Goal: Transaction & Acquisition: Book appointment/travel/reservation

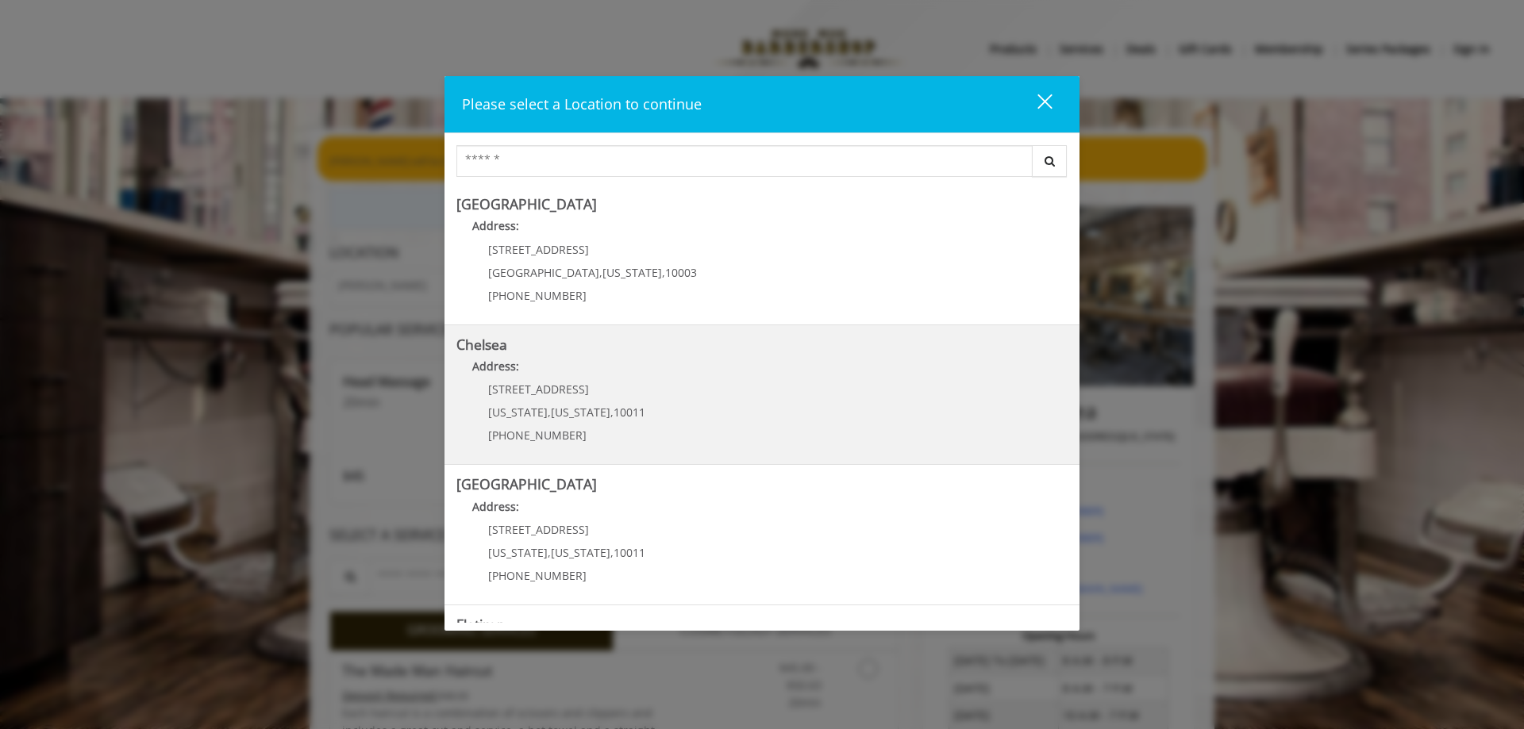
click at [554, 385] on span "169/170 W 23rd St" at bounding box center [538, 389] width 101 height 15
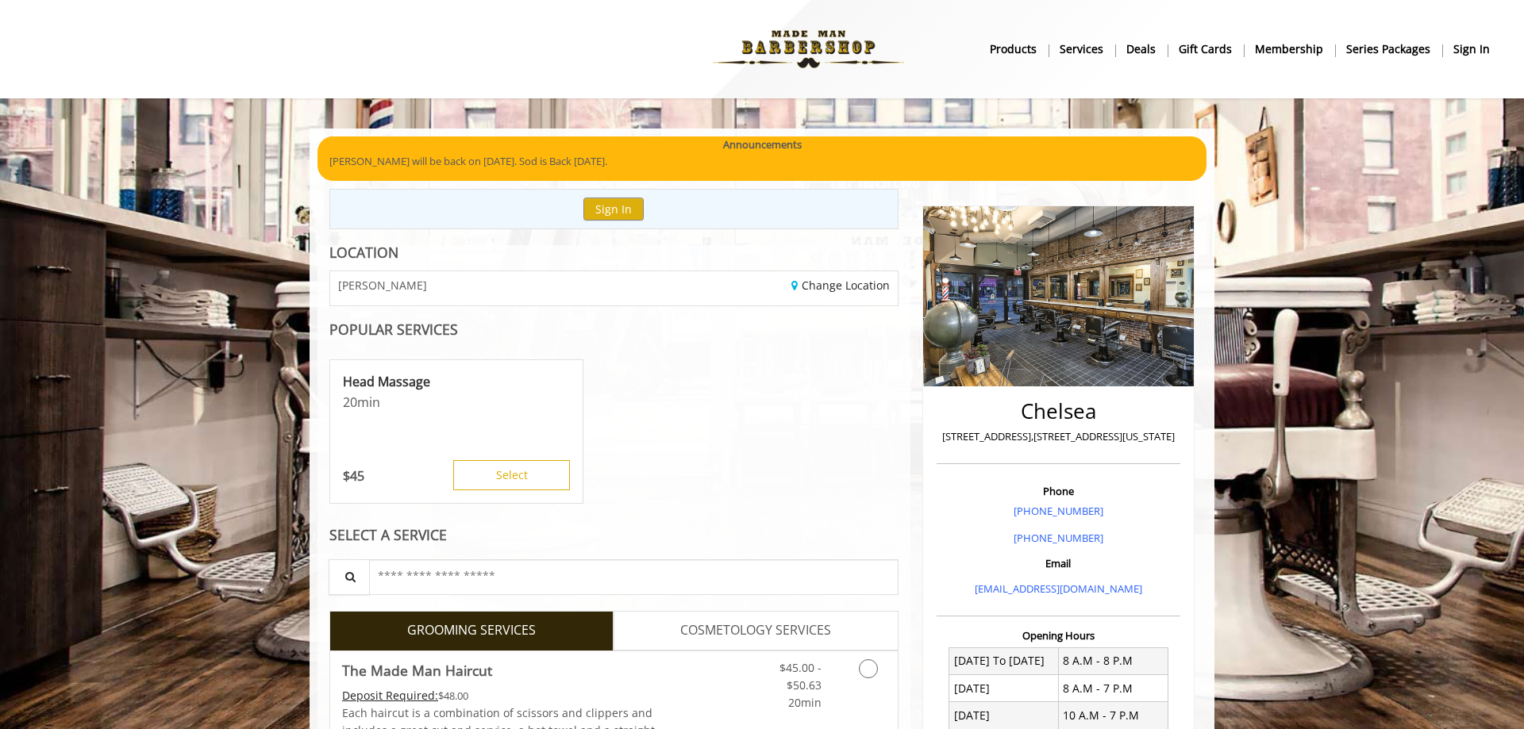
scroll to position [147, 0]
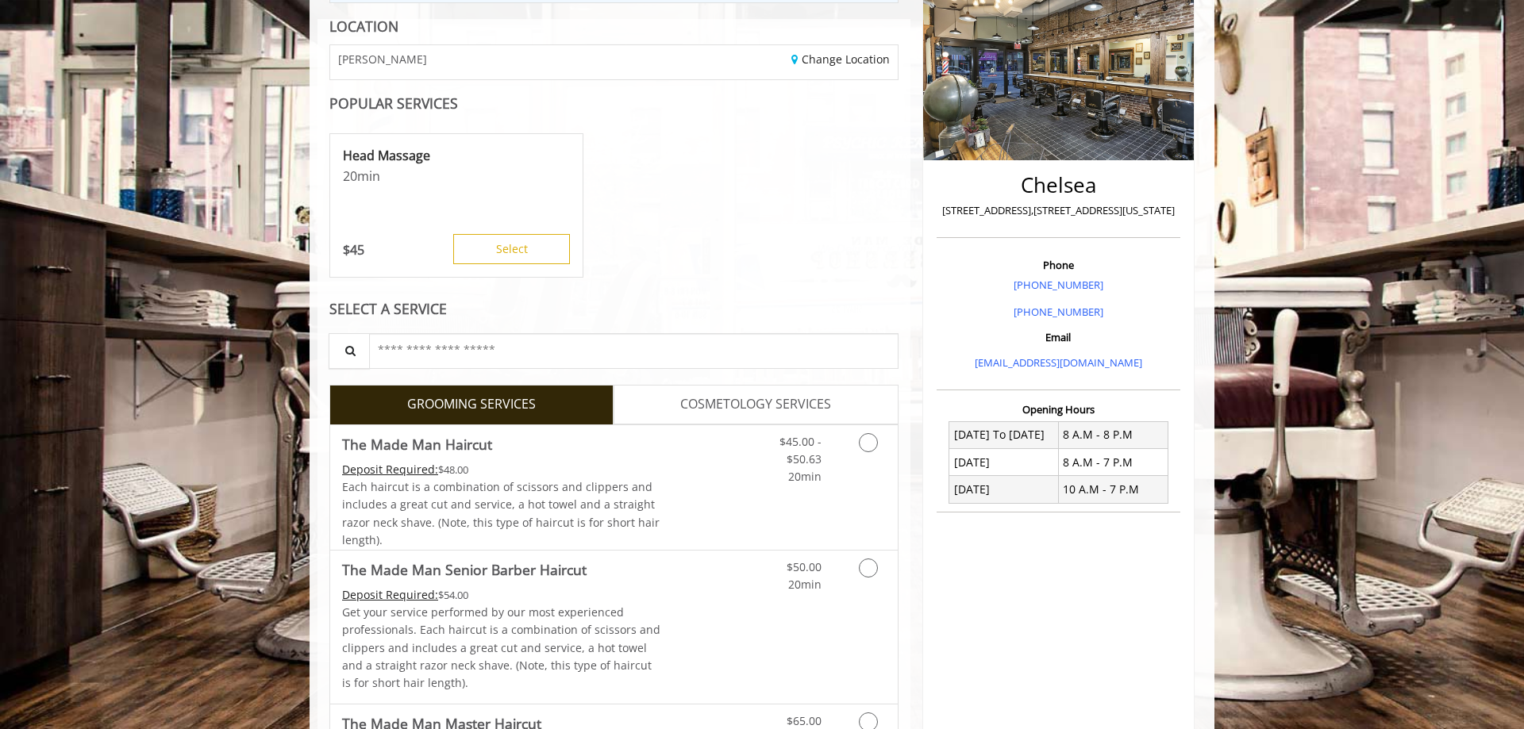
scroll to position [405, 0]
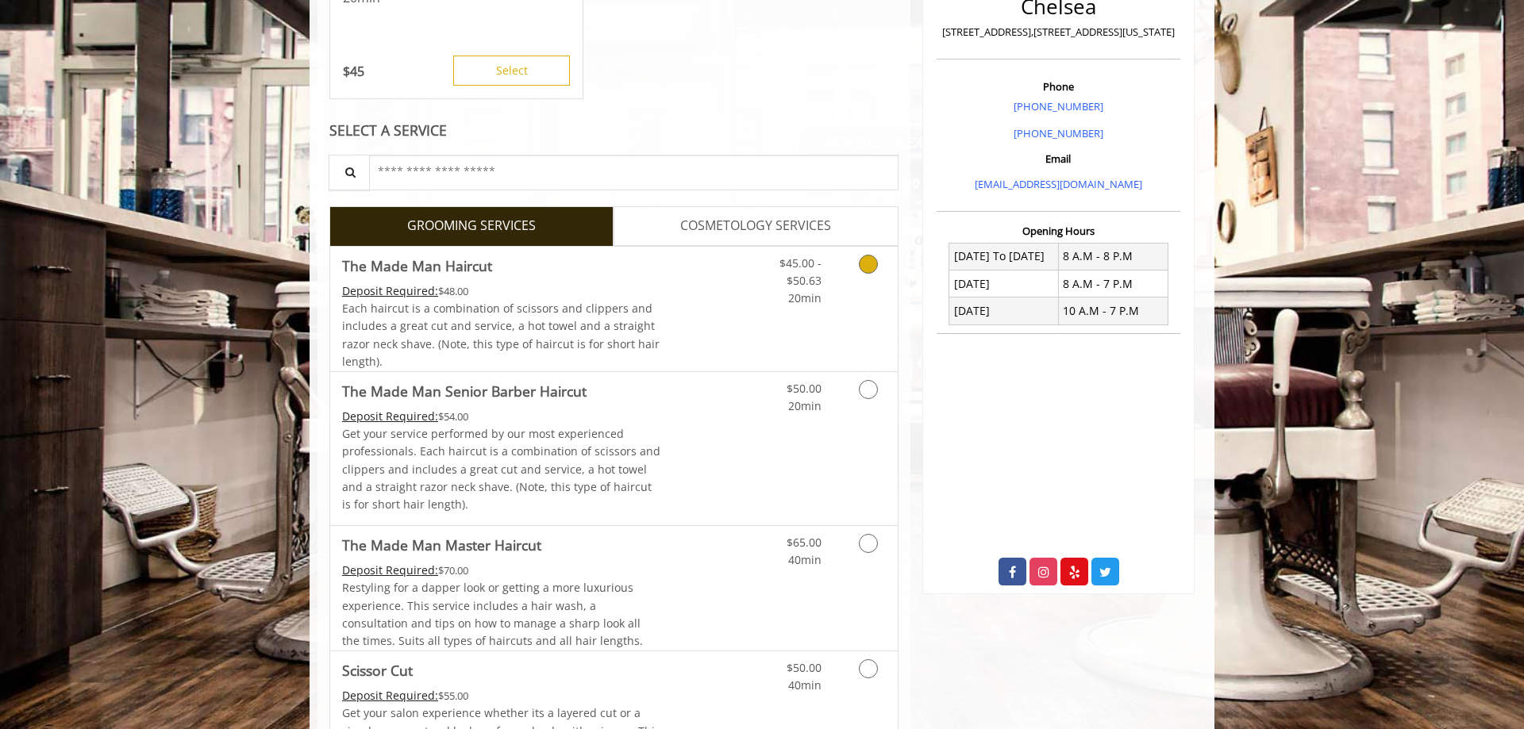
click at [859, 272] on link "Grooming services" at bounding box center [865, 277] width 40 height 61
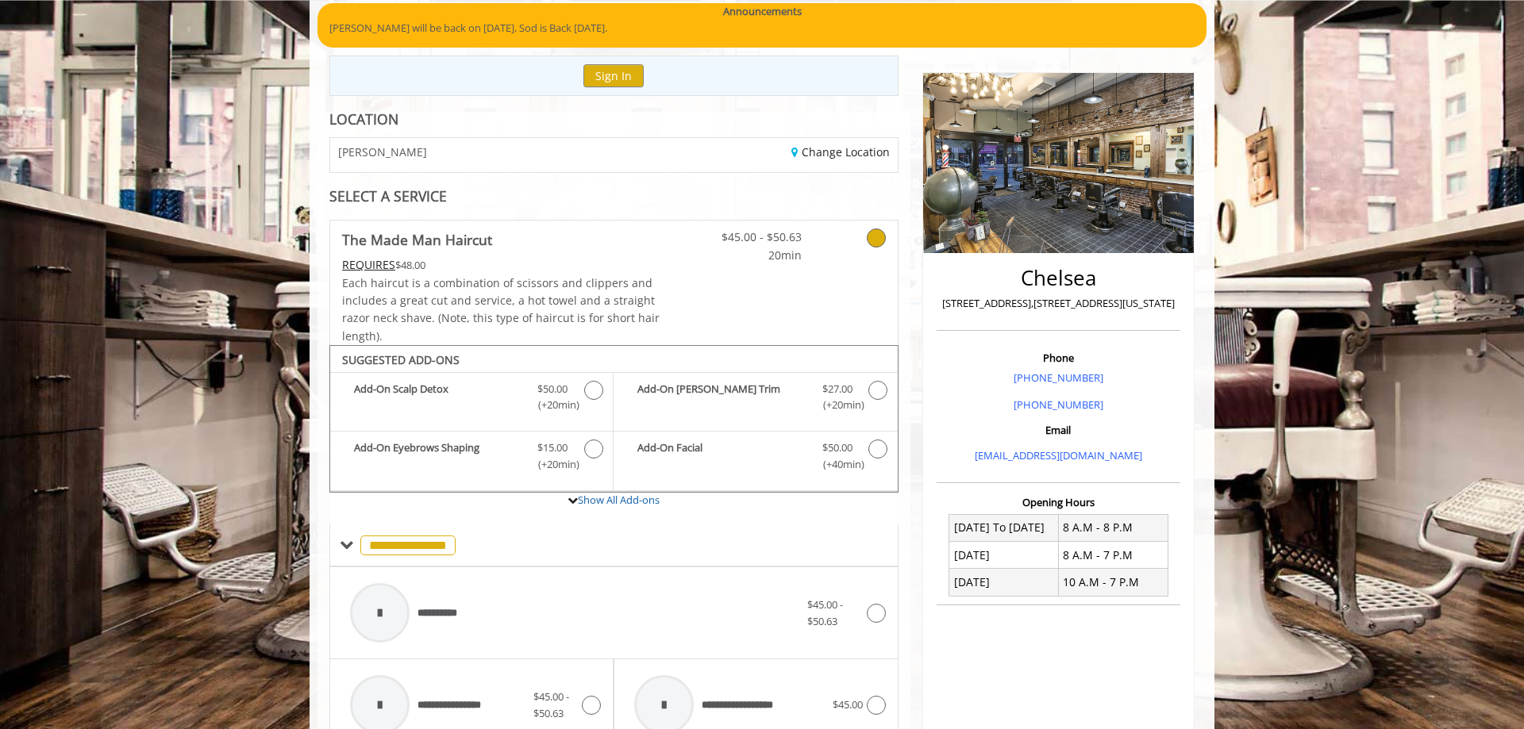
scroll to position [162, 0]
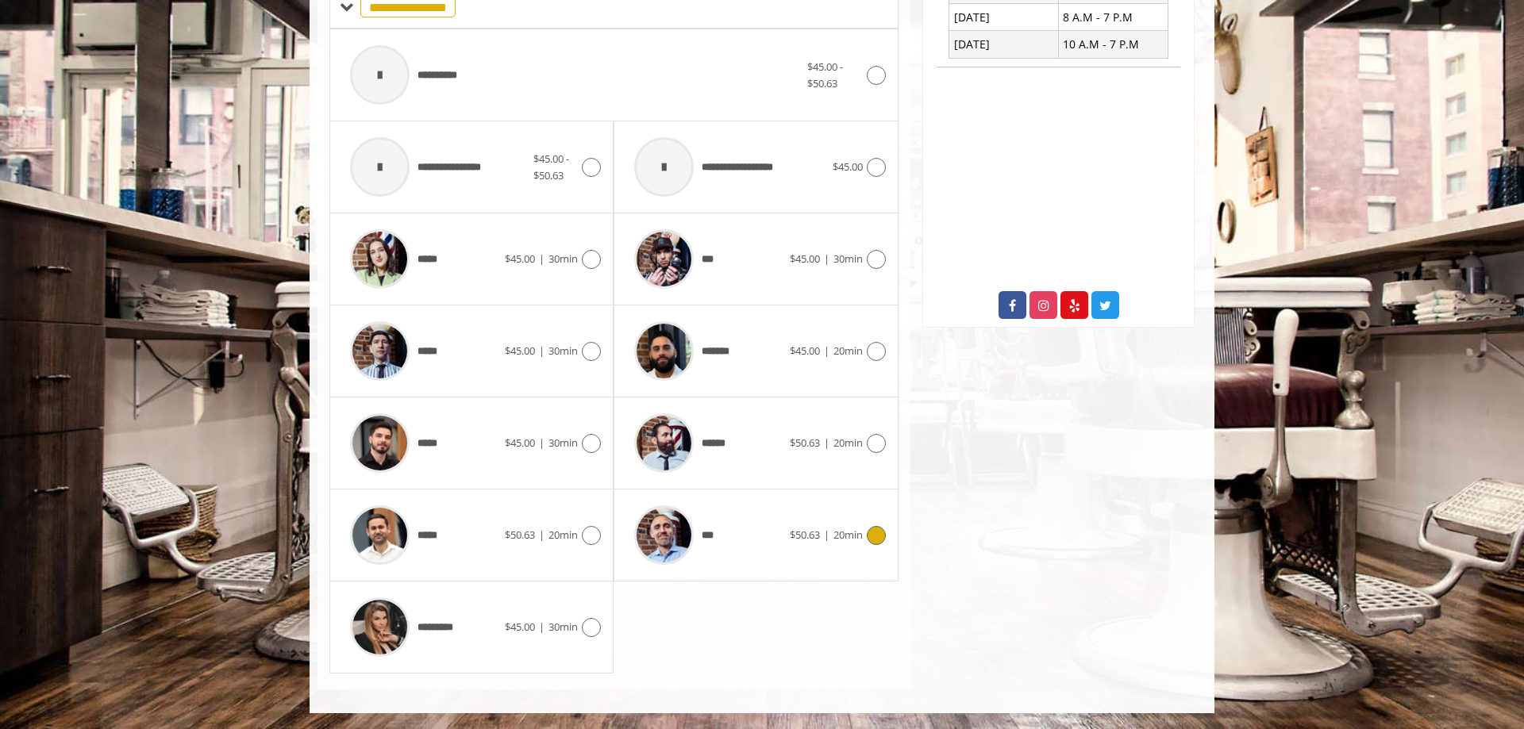
click at [759, 534] on div "***" at bounding box center [707, 535] width 163 height 75
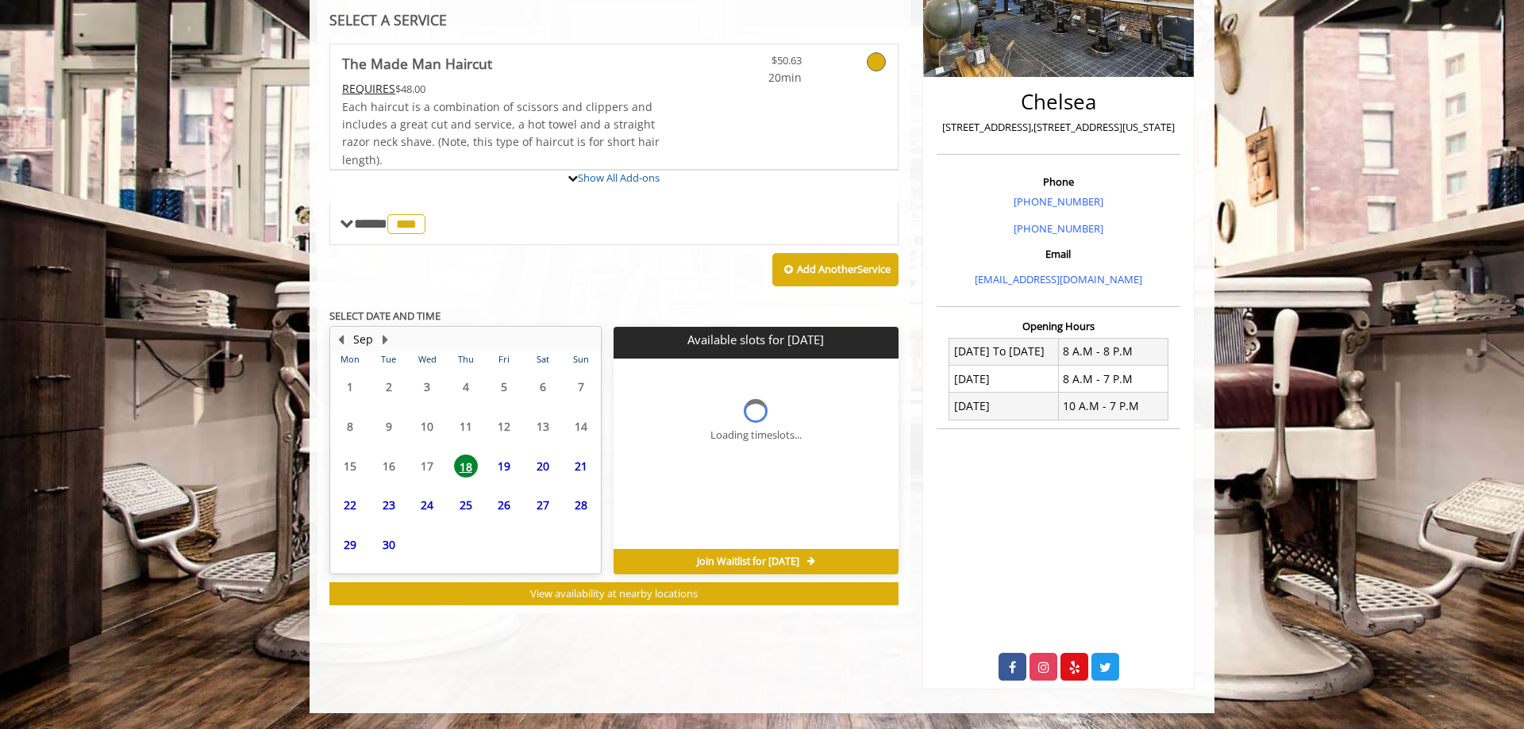
scroll to position [310, 0]
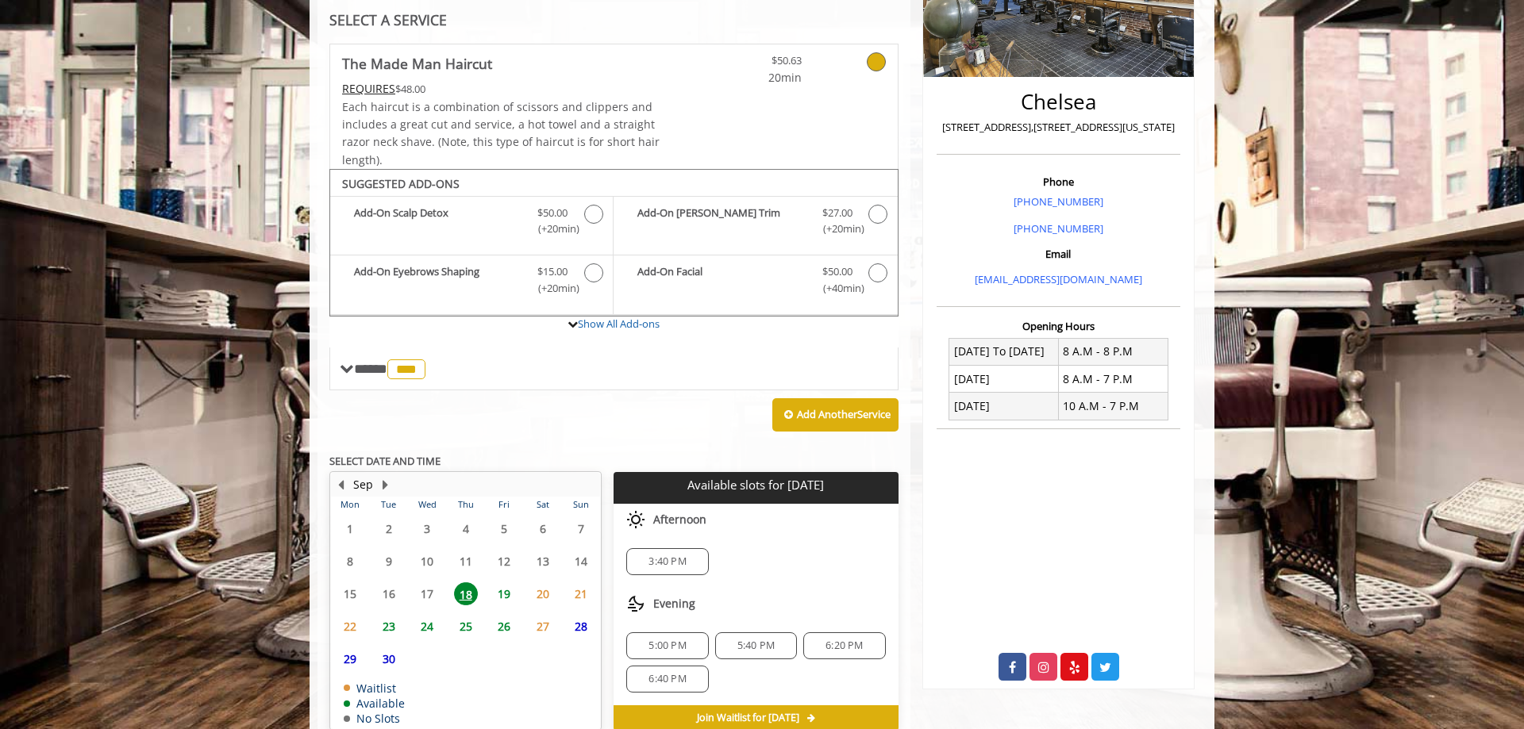
click at [512, 598] on span "19" at bounding box center [504, 594] width 24 height 23
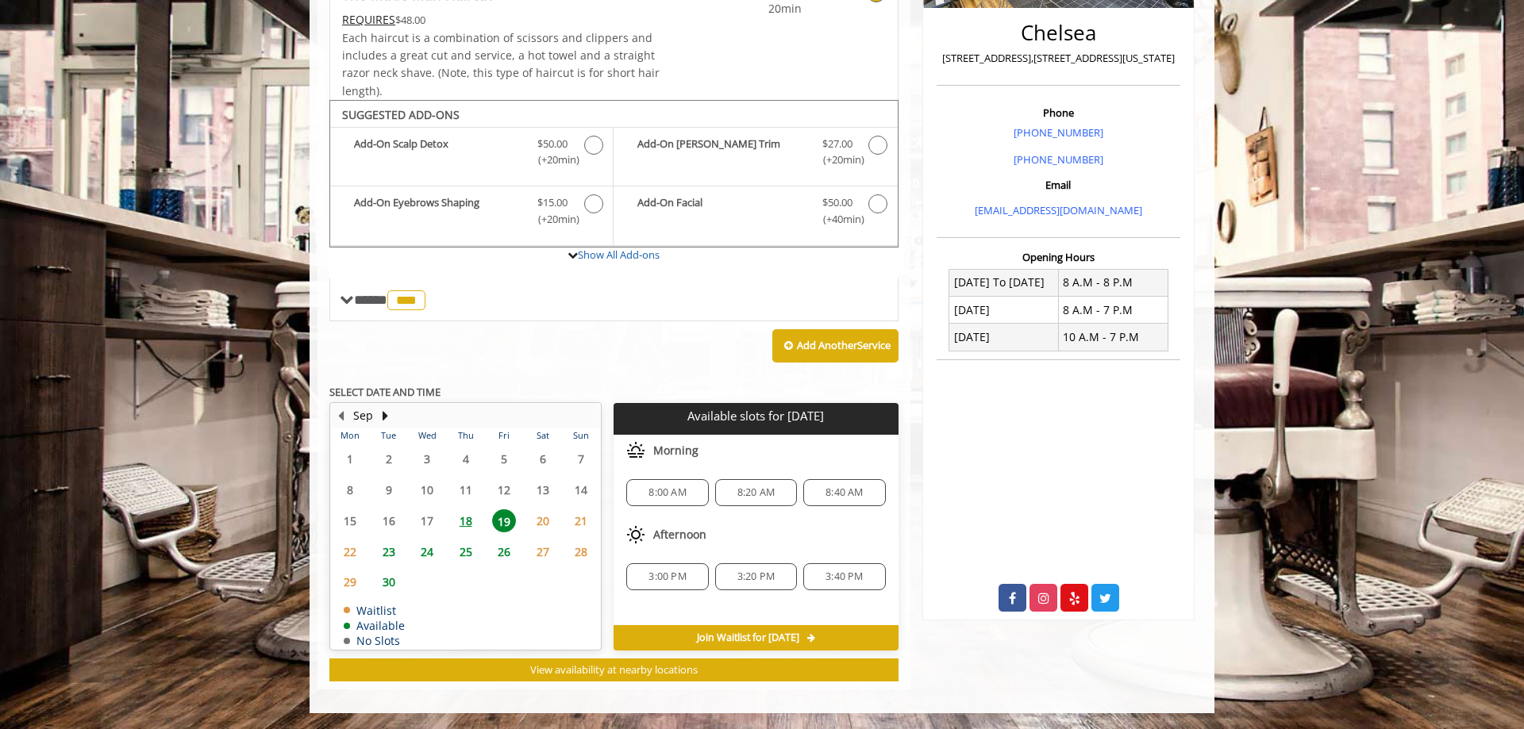
click at [847, 579] on span "3:40 PM" at bounding box center [843, 577] width 37 height 13
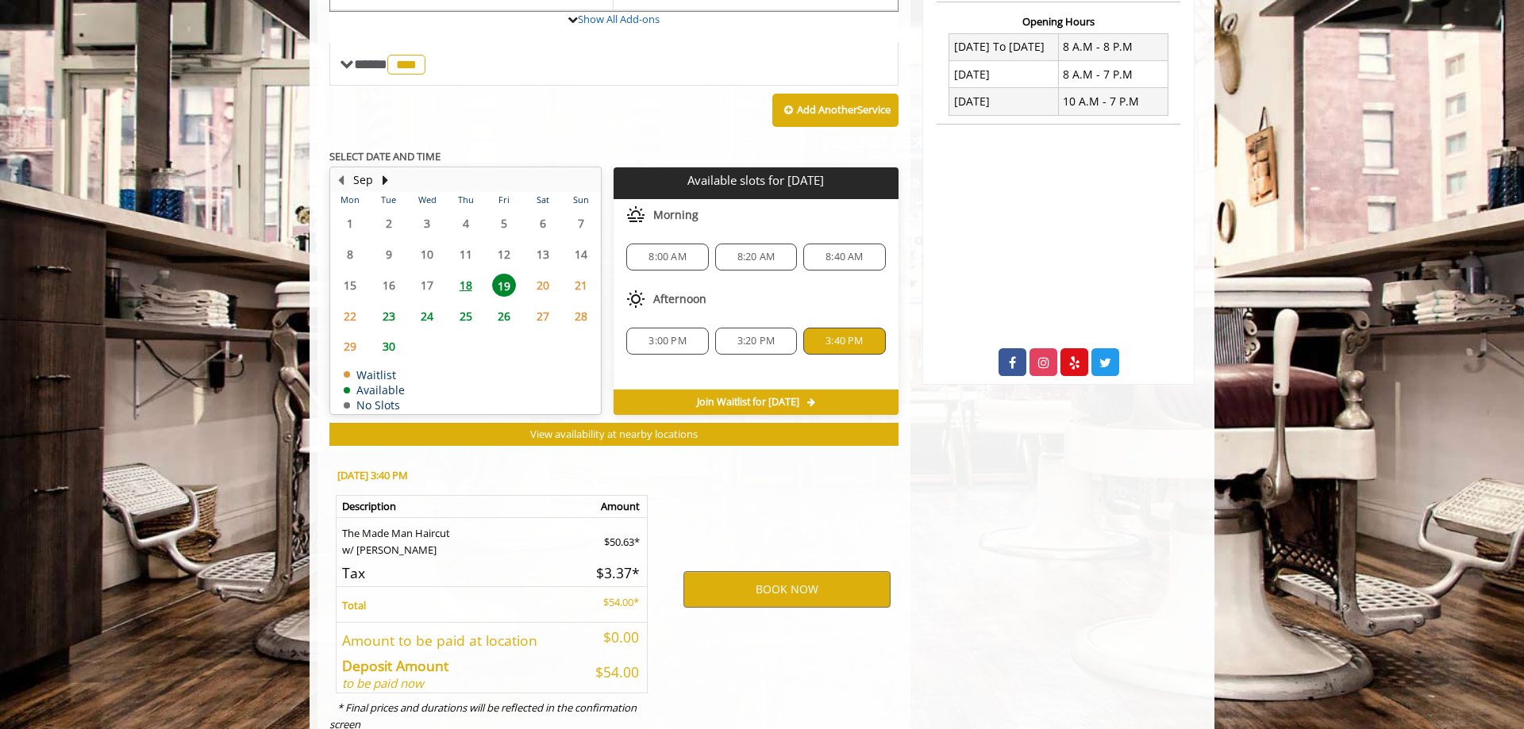
scroll to position [666, 0]
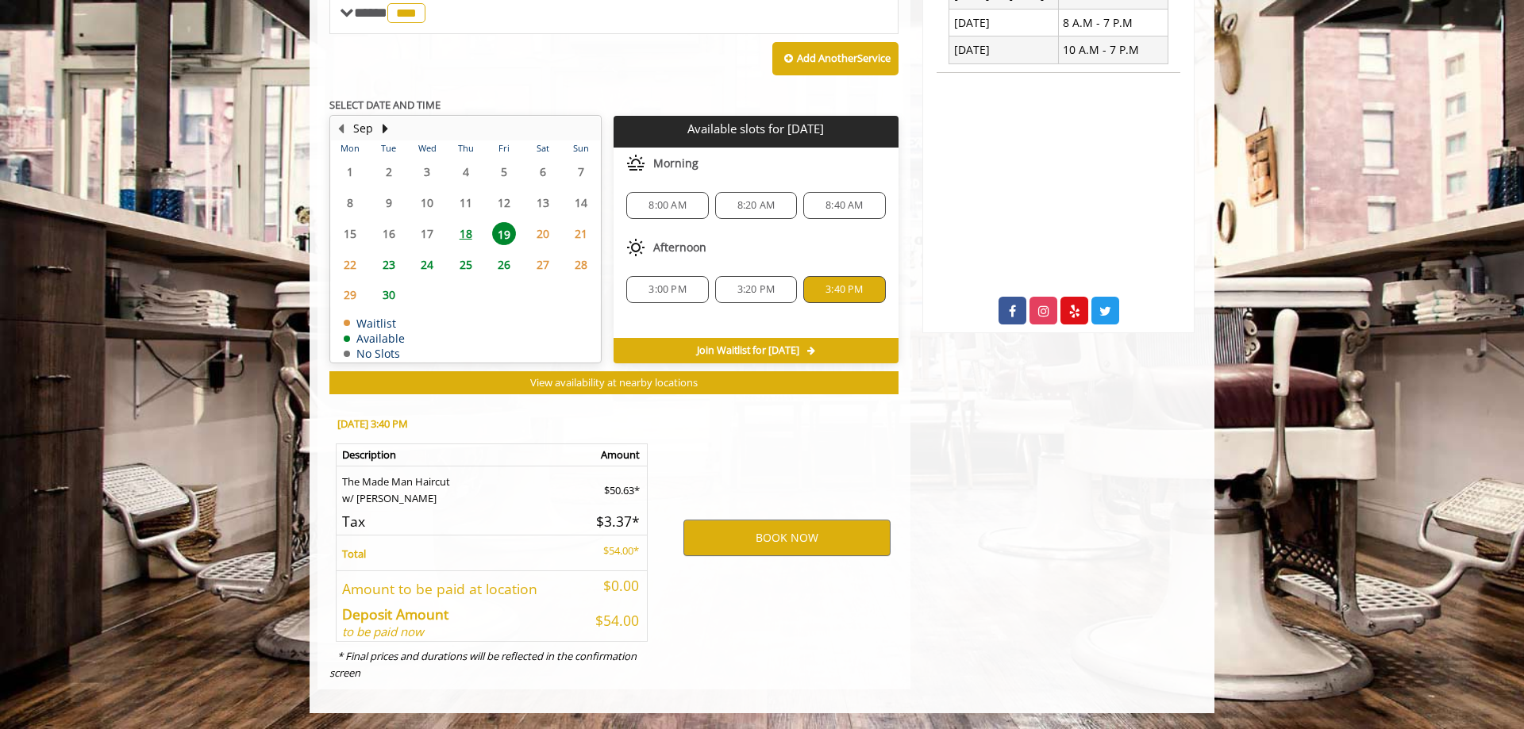
click at [767, 349] on span "Join Waitlist for [DATE]" at bounding box center [748, 350] width 102 height 13
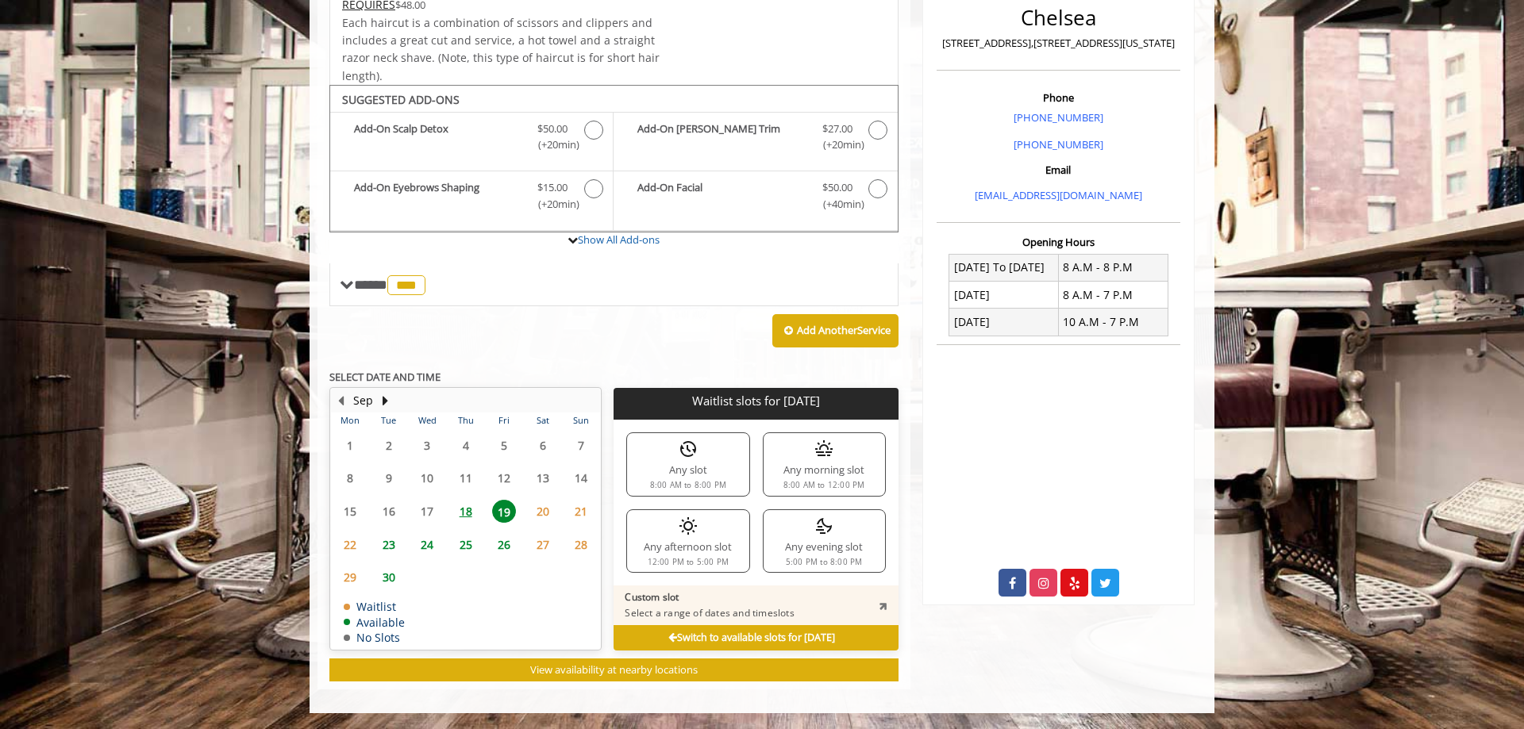
scroll to position [394, 0]
click at [702, 640] on b "Switch to available slots for [DATE]" at bounding box center [751, 637] width 167 height 13
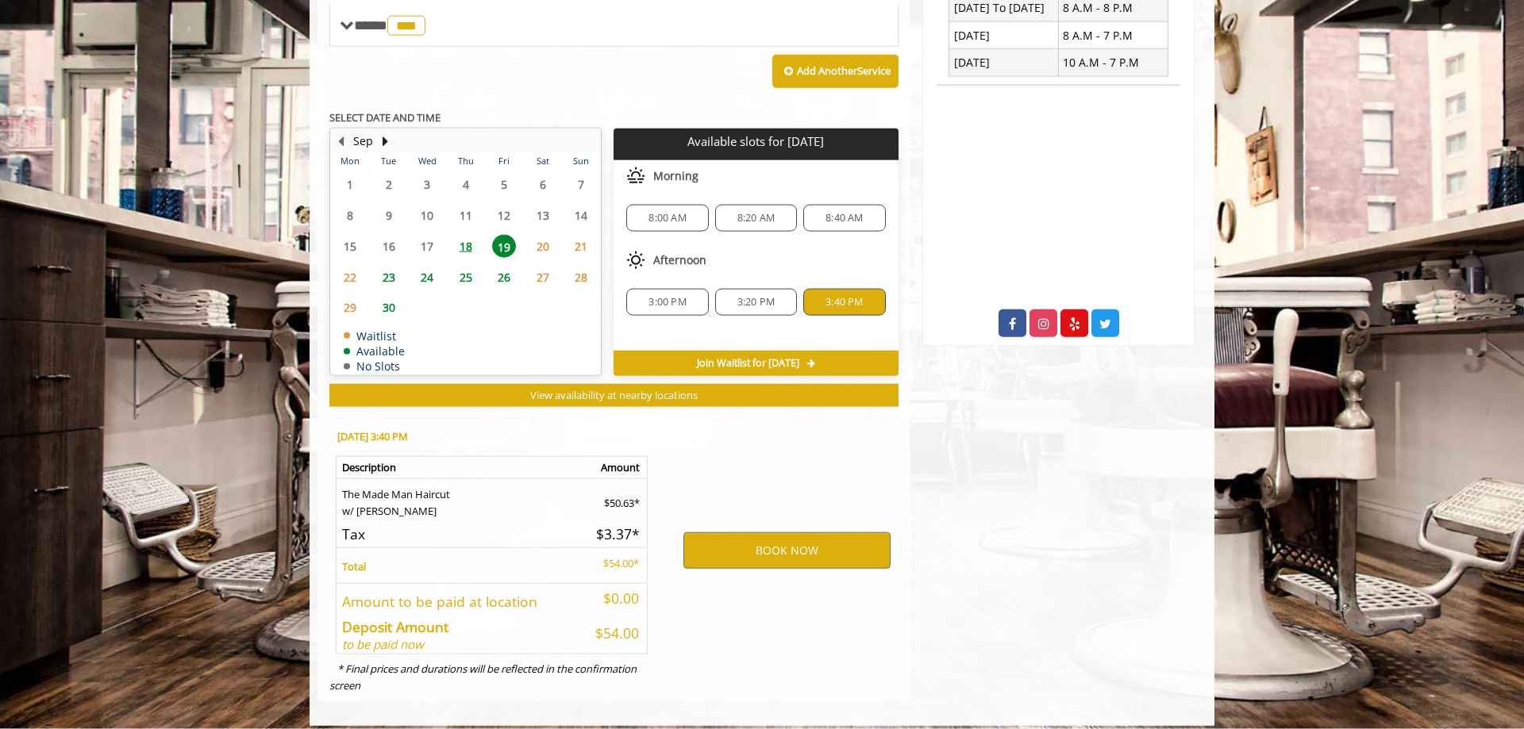
scroll to position [666, 0]
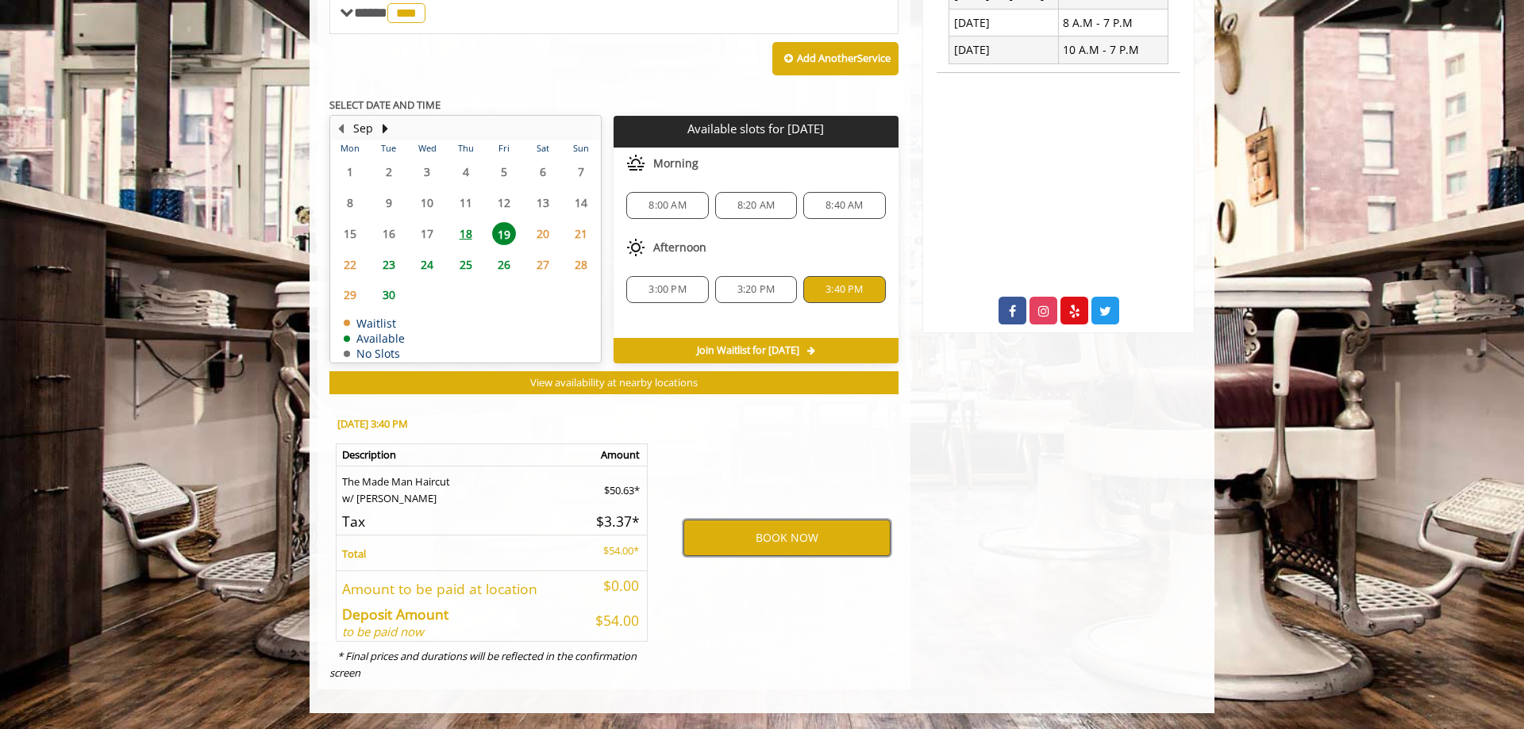
click at [786, 544] on button "BOOK NOW" at bounding box center [786, 538] width 207 height 37
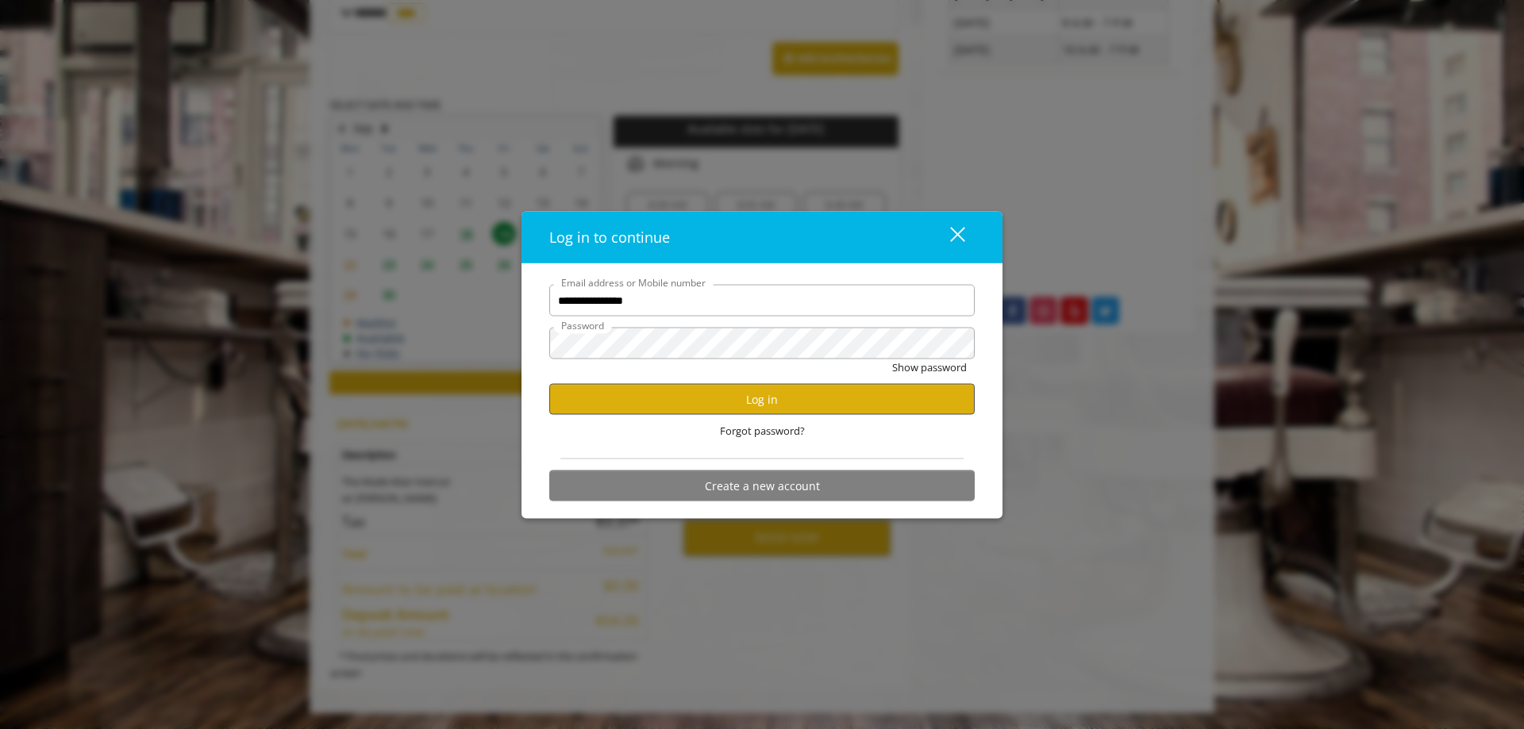
type input "**********"
click at [675, 389] on button "Log in" at bounding box center [761, 399] width 425 height 31
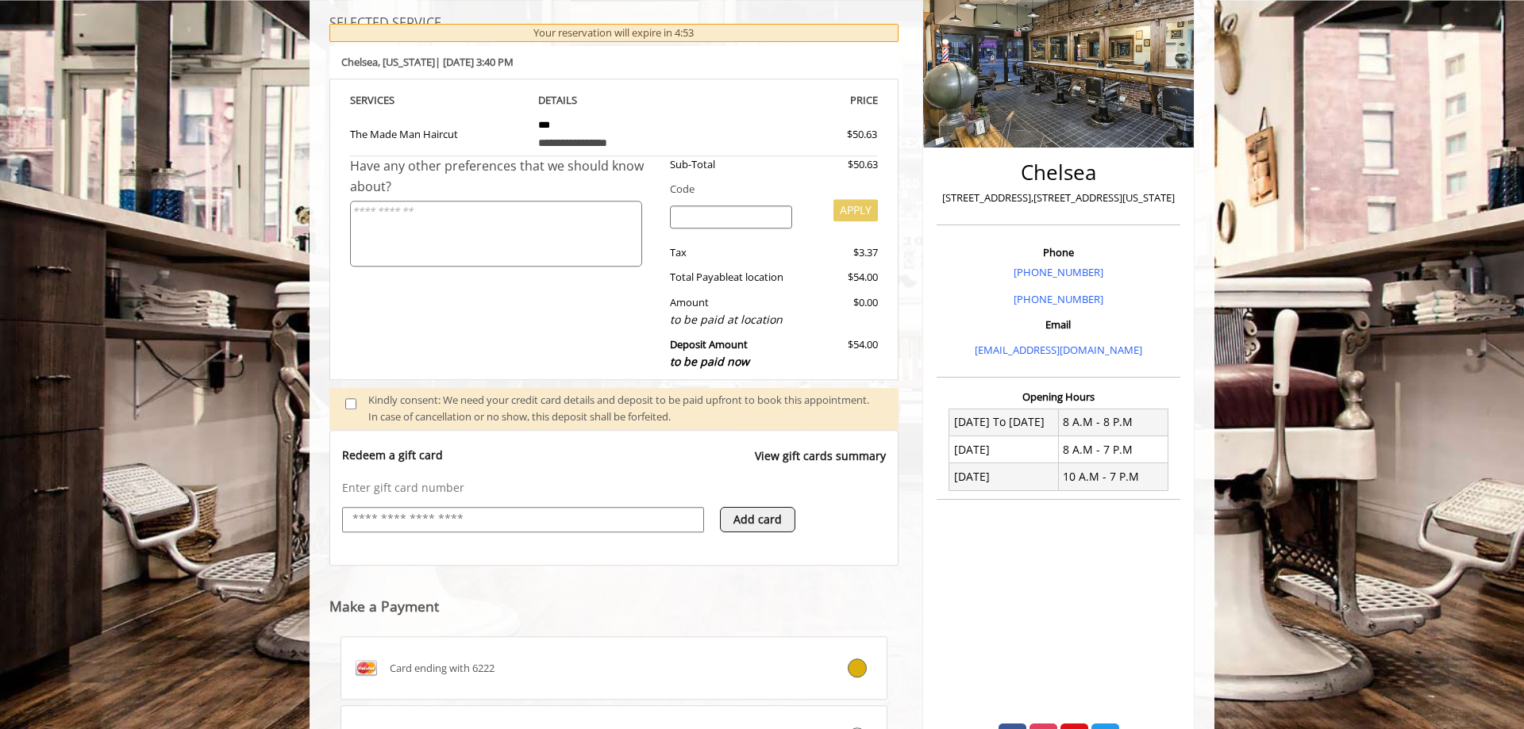
scroll to position [465, 0]
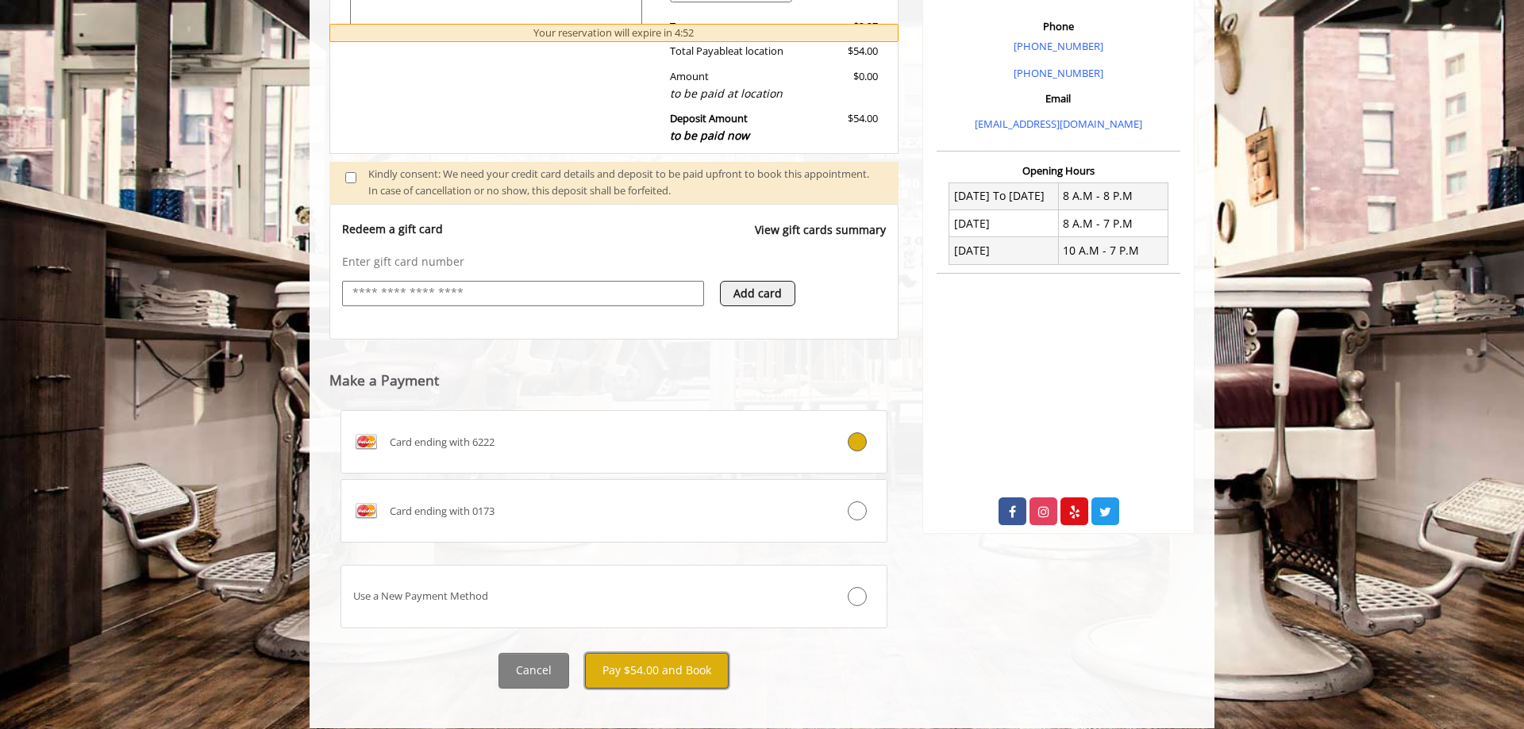
click at [668, 658] on button "Pay $54.00 and Book" at bounding box center [657, 671] width 144 height 36
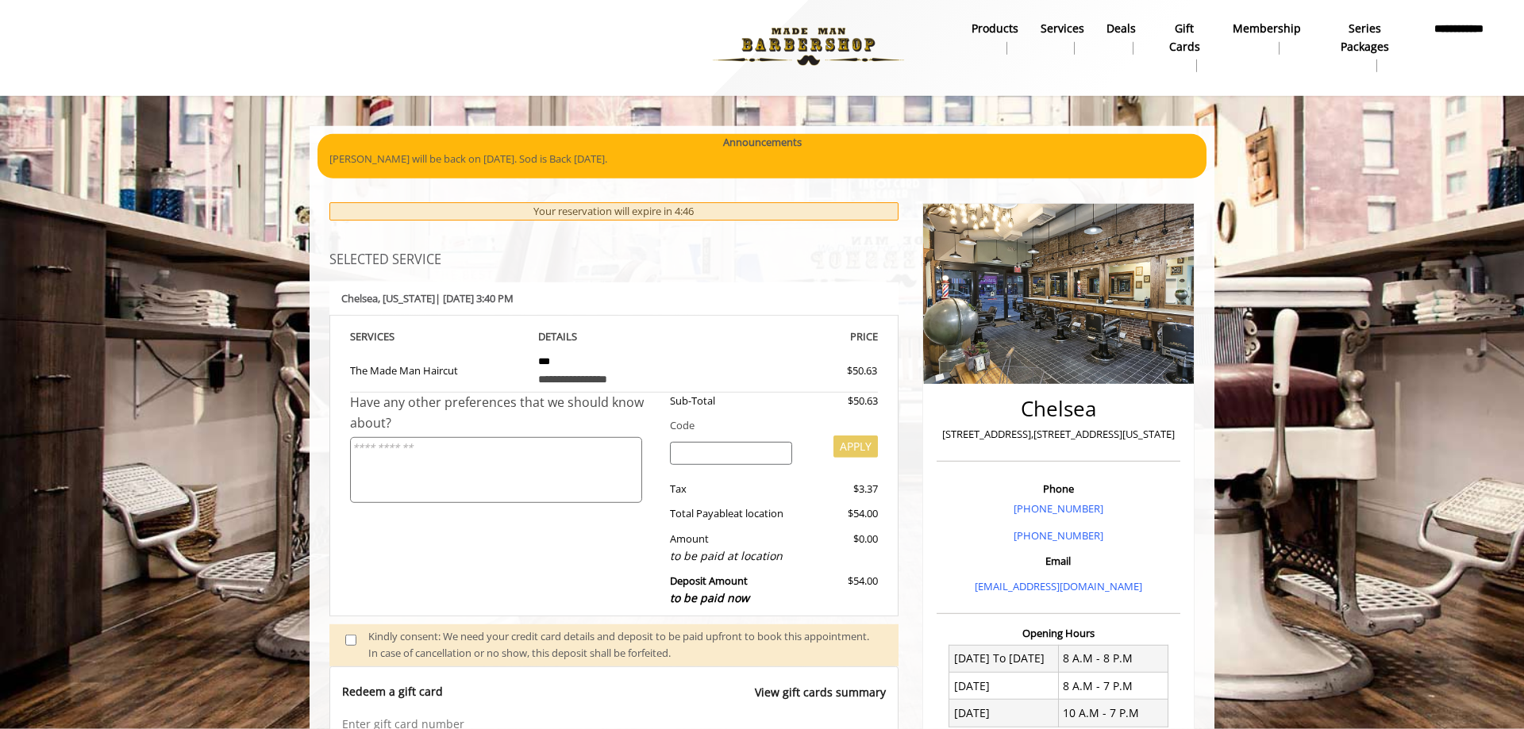
scroll to position [0, 0]
